Goal: Information Seeking & Learning: Find specific fact

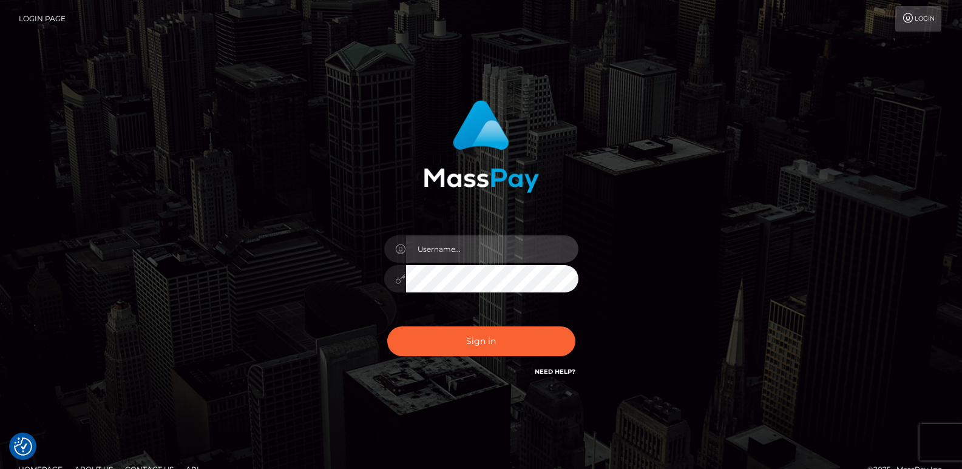
type input "[DOMAIN_NAME]"
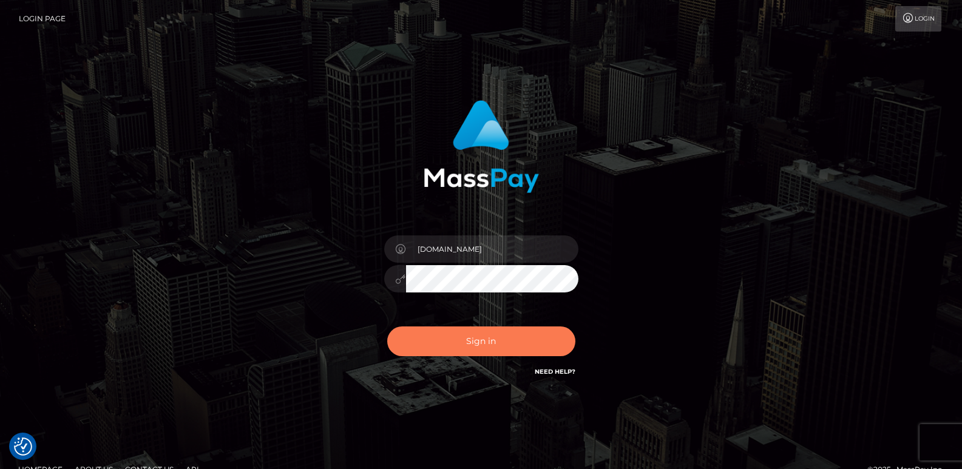
click at [461, 348] on button "Sign in" at bounding box center [481, 341] width 188 height 30
type input "[DOMAIN_NAME]"
click at [460, 342] on button "Sign in" at bounding box center [481, 341] width 188 height 30
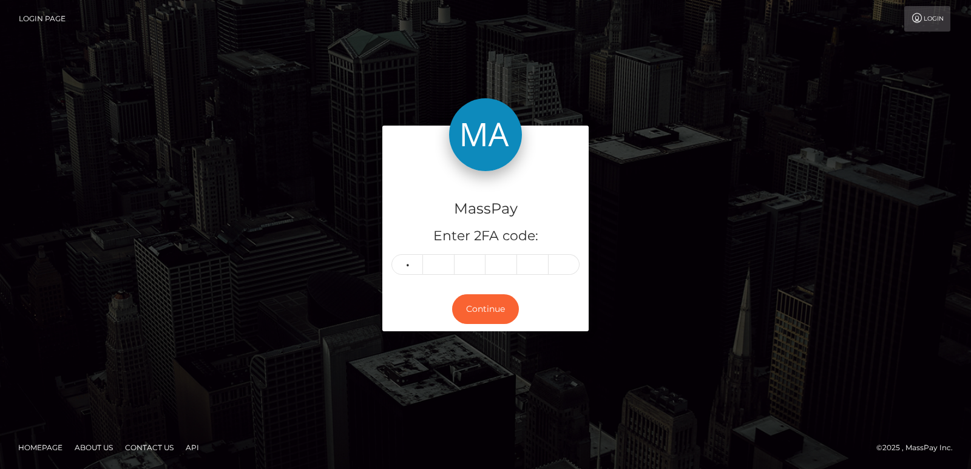
type input "3"
type input "9"
type input "5"
type input "4"
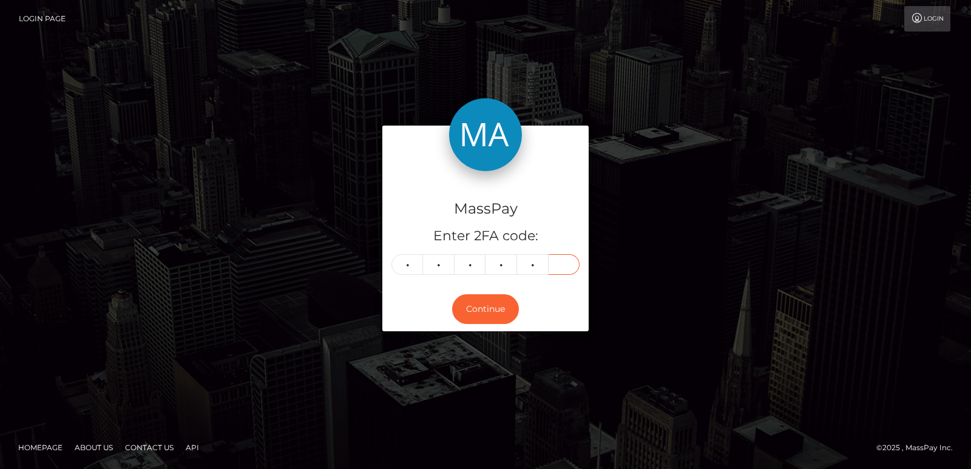
type input "8"
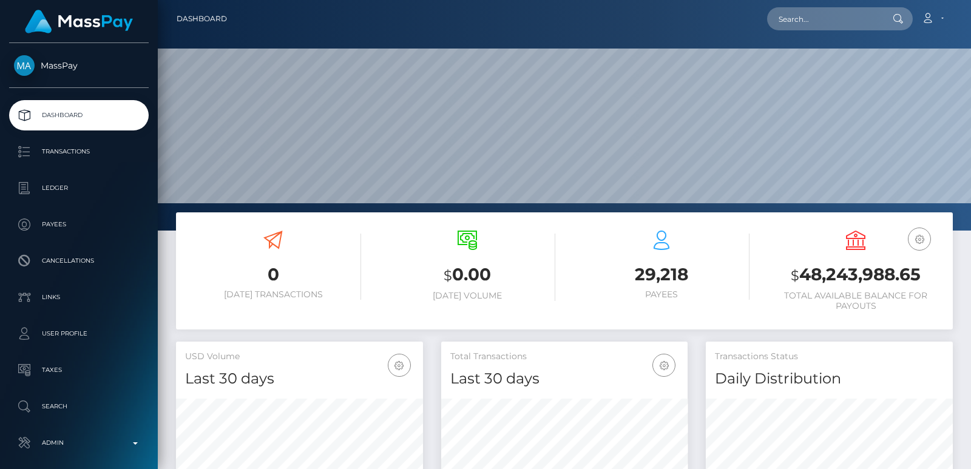
scroll to position [215, 246]
drag, startPoint x: 780, startPoint y: 38, endPoint x: 795, endPoint y: 18, distance: 24.8
click at [795, 18] on div "Dashboard Loading... Loading..." at bounding box center [564, 234] width 813 height 469
click at [795, 18] on input "text" at bounding box center [824, 18] width 114 height 23
paste input "kilian.lueck.2002@gmail.com"
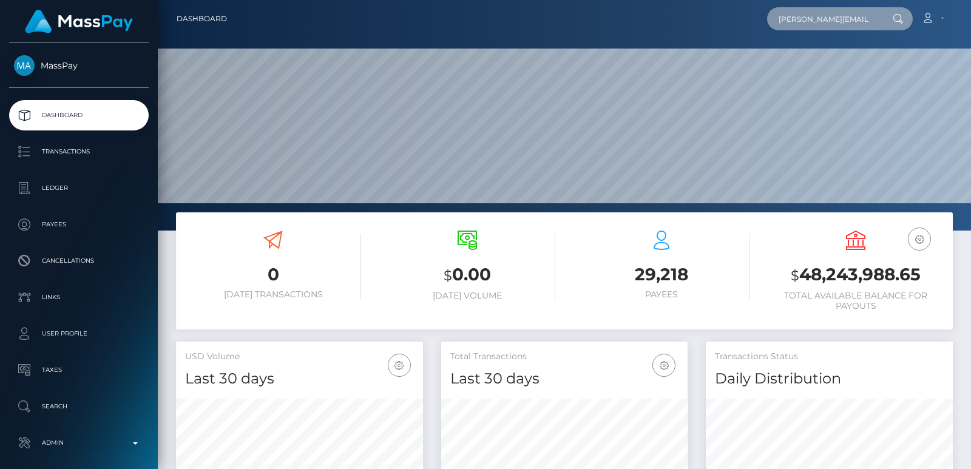
scroll to position [0, 17]
type input "kilian.lueck.2002@gmail.com"
click at [787, 16] on input "kilian.lueck.2002@gmail.com" at bounding box center [824, 18] width 114 height 23
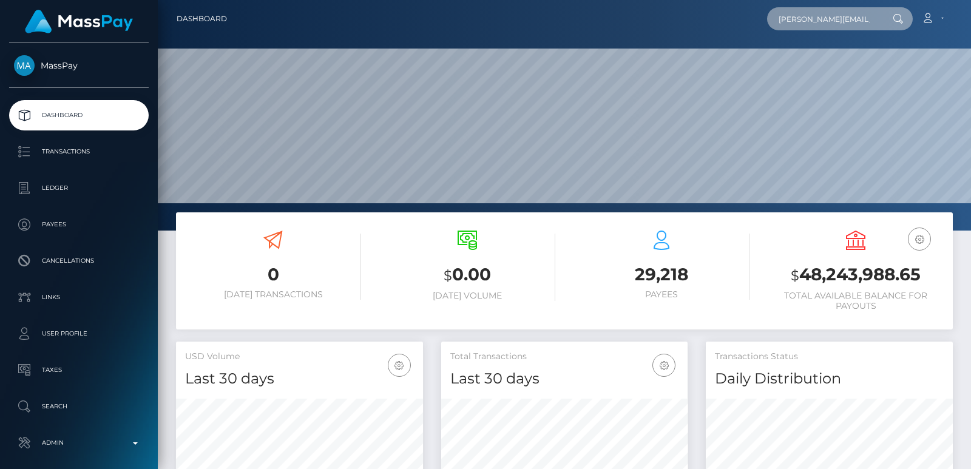
click at [787, 16] on input "kilian.lueck.2002@gmail.com" at bounding box center [824, 18] width 114 height 23
click at [795, 18] on input "text" at bounding box center [824, 18] width 114 height 23
paste input "[PERSON_NAME][EMAIL_ADDRESS][PERSON_NAME][DOMAIN_NAME]"
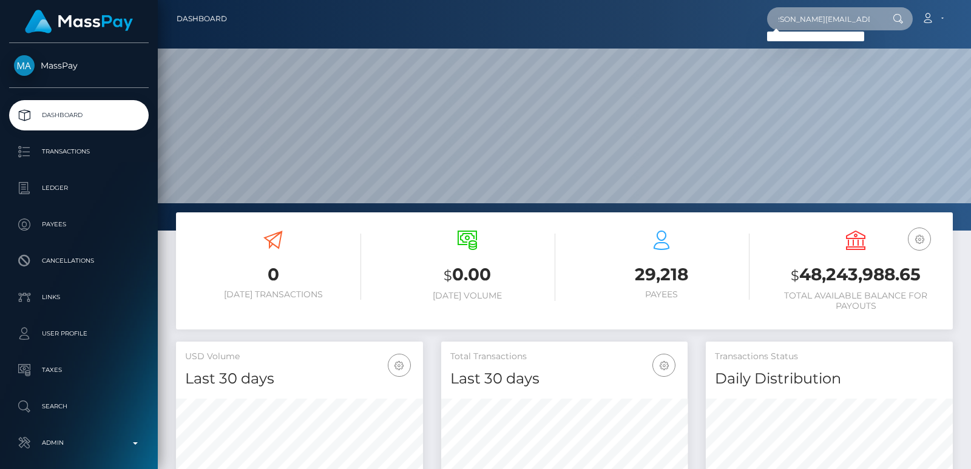
type input "[PERSON_NAME][EMAIL_ADDRESS][PERSON_NAME][DOMAIN_NAME]"
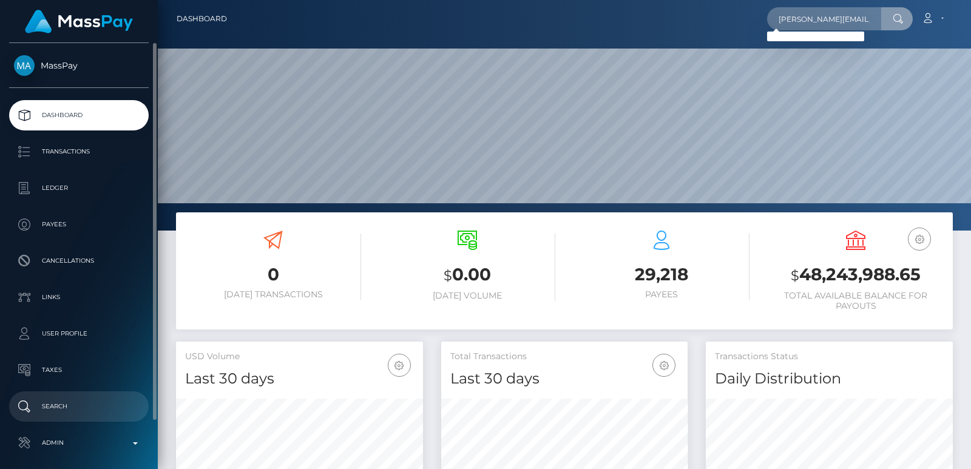
click at [80, 399] on p "Search" at bounding box center [79, 406] width 130 height 18
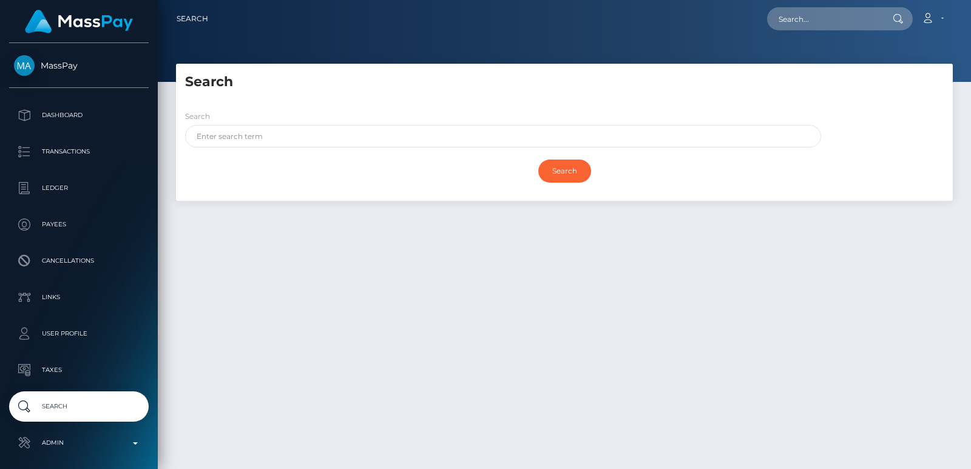
click at [238, 147] on div "Search" at bounding box center [499, 132] width 647 height 44
click at [239, 139] on input "text" at bounding box center [503, 136] width 636 height 22
paste input "kilian.lueck.2002@gmail.com"
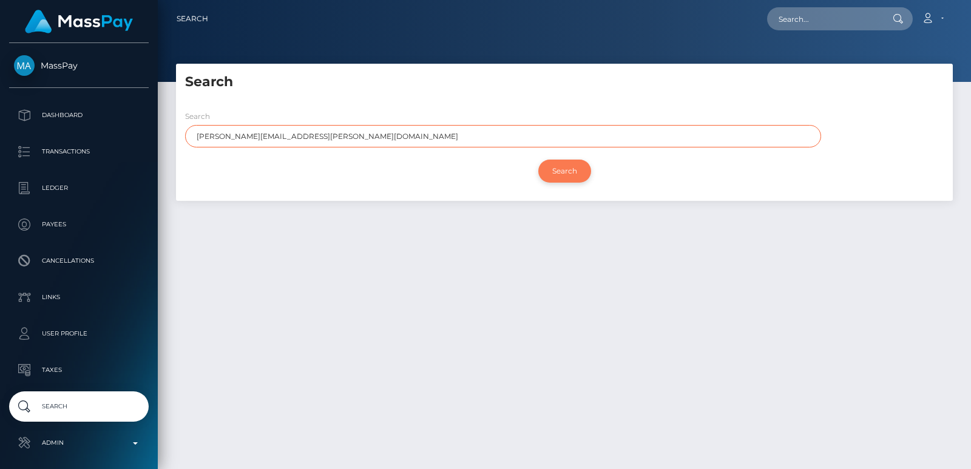
type input "kilian.lueck.2002@gmail.com"
click at [575, 173] on input "Search" at bounding box center [564, 171] width 53 height 23
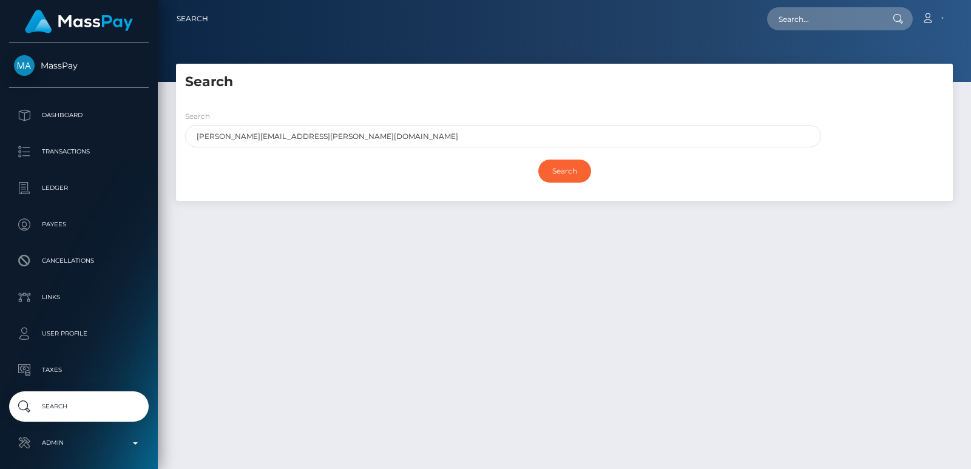
click at [348, 58] on div at bounding box center [564, 41] width 813 height 82
click at [271, 127] on input "kilian.lueck.2002@gmail.com" at bounding box center [503, 136] width 636 height 22
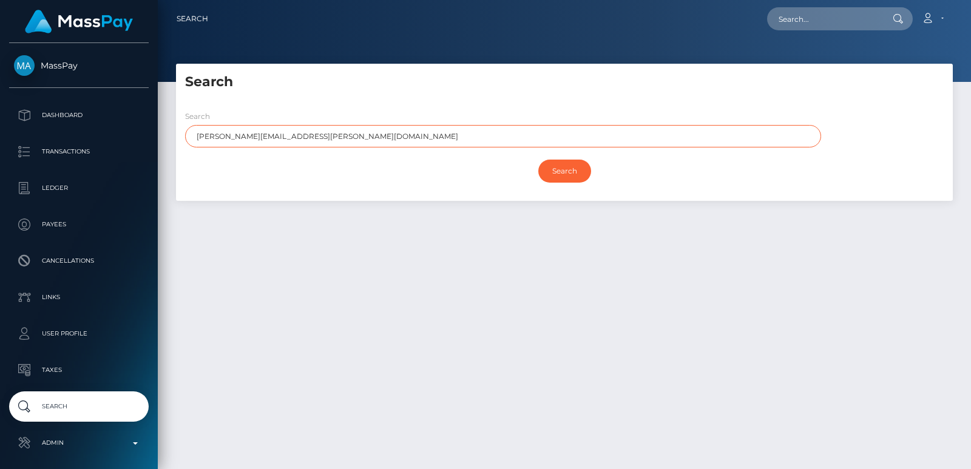
click at [271, 127] on input "kilian.lueck.2002@gmail.com" at bounding box center [503, 136] width 636 height 22
paste input "Kilian"
type input "Kilian"
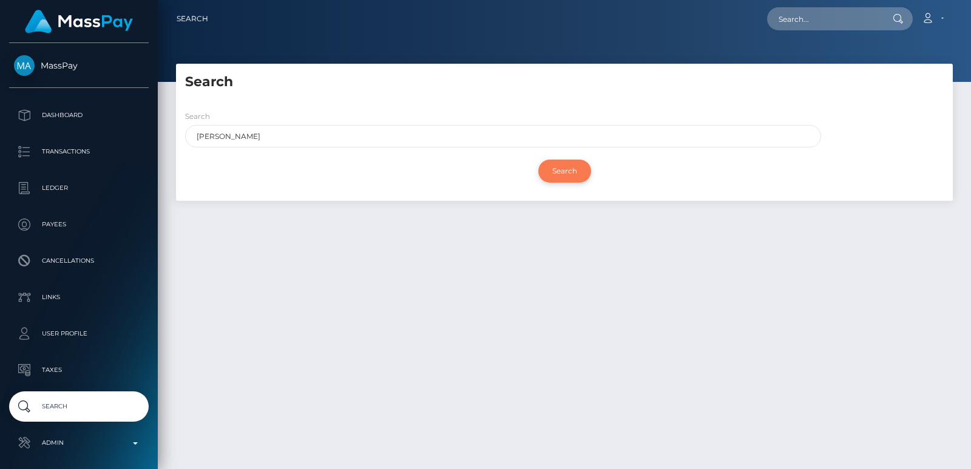
click at [561, 178] on input "Search" at bounding box center [564, 171] width 53 height 23
click at [567, 169] on input "Search" at bounding box center [564, 171] width 53 height 23
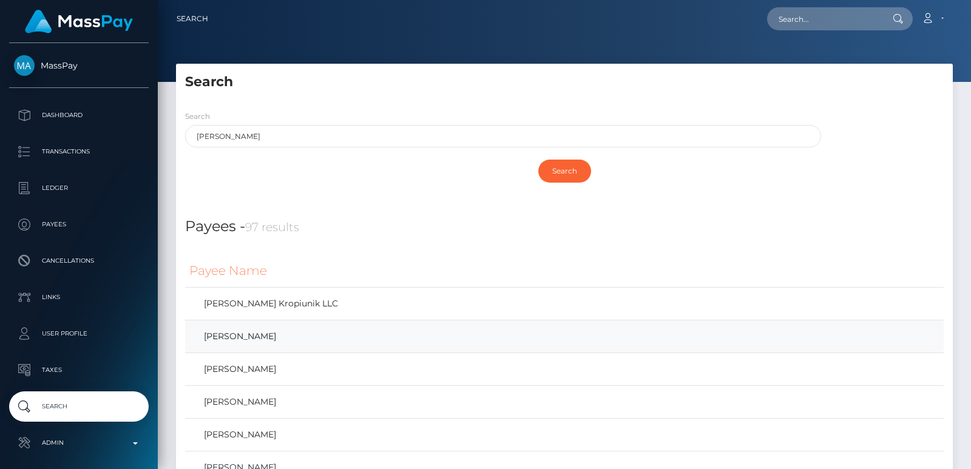
click at [221, 336] on link "Kilian Lueck" at bounding box center [564, 337] width 750 height 18
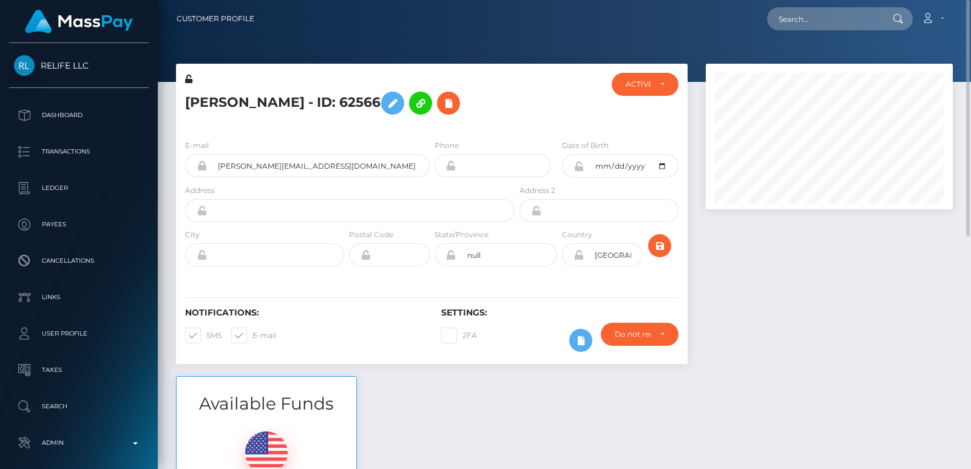
click at [204, 98] on h5 "Kilian Lueck - ID: 62566" at bounding box center [346, 103] width 323 height 35
copy h5 "Kilian"
